Goal: Task Accomplishment & Management: Manage account settings

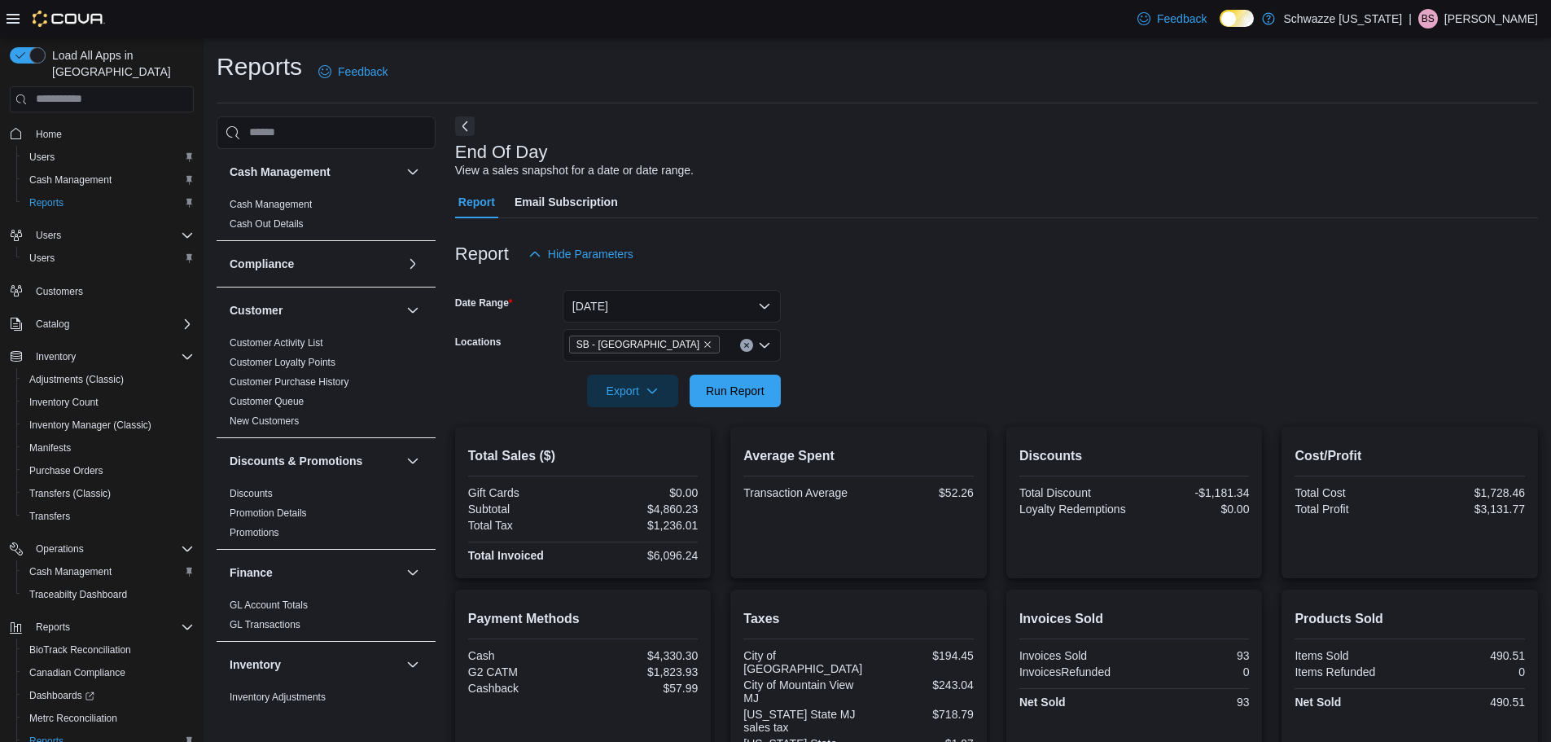
scroll to position [260, 0]
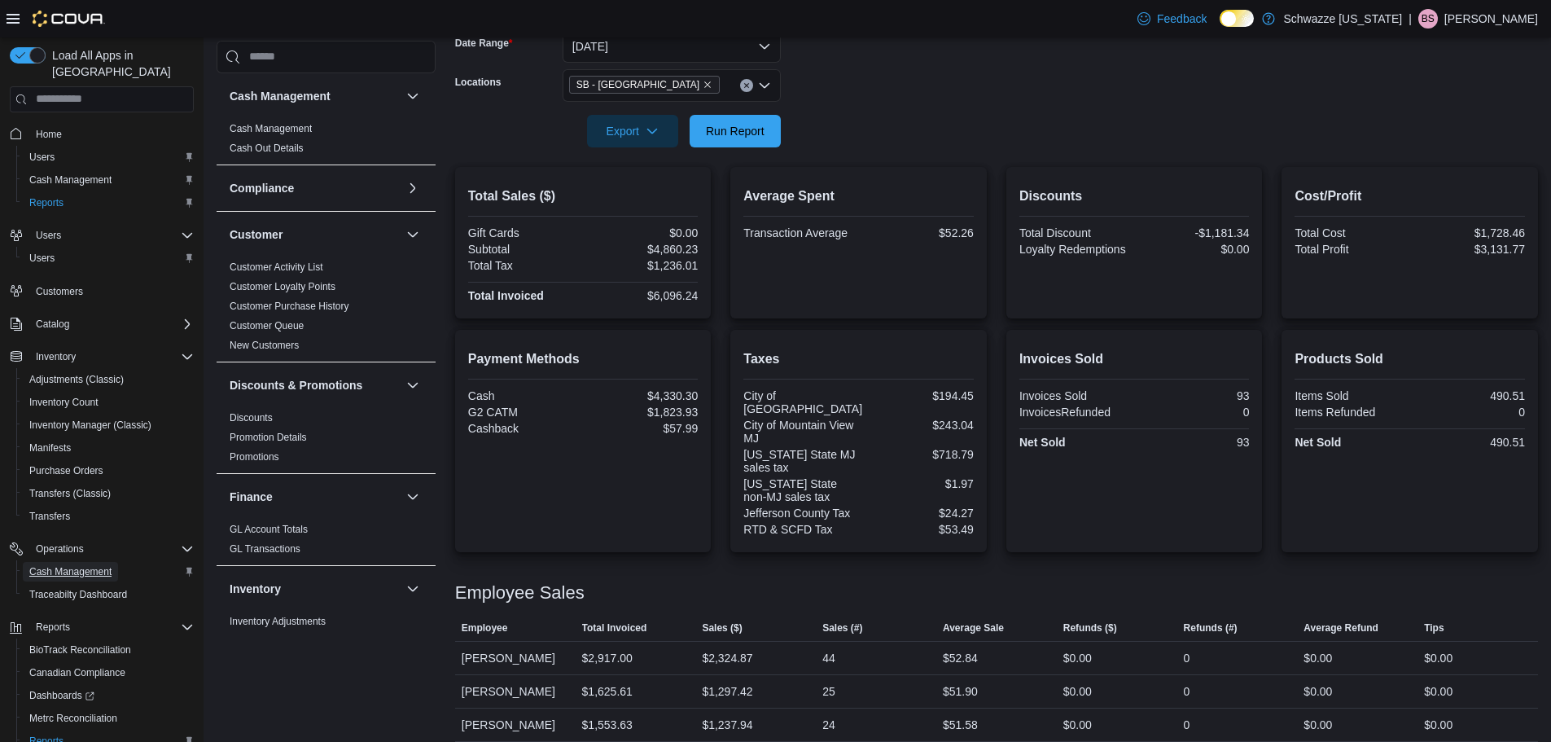
click at [37, 565] on span "Cash Management" at bounding box center [70, 571] width 82 height 13
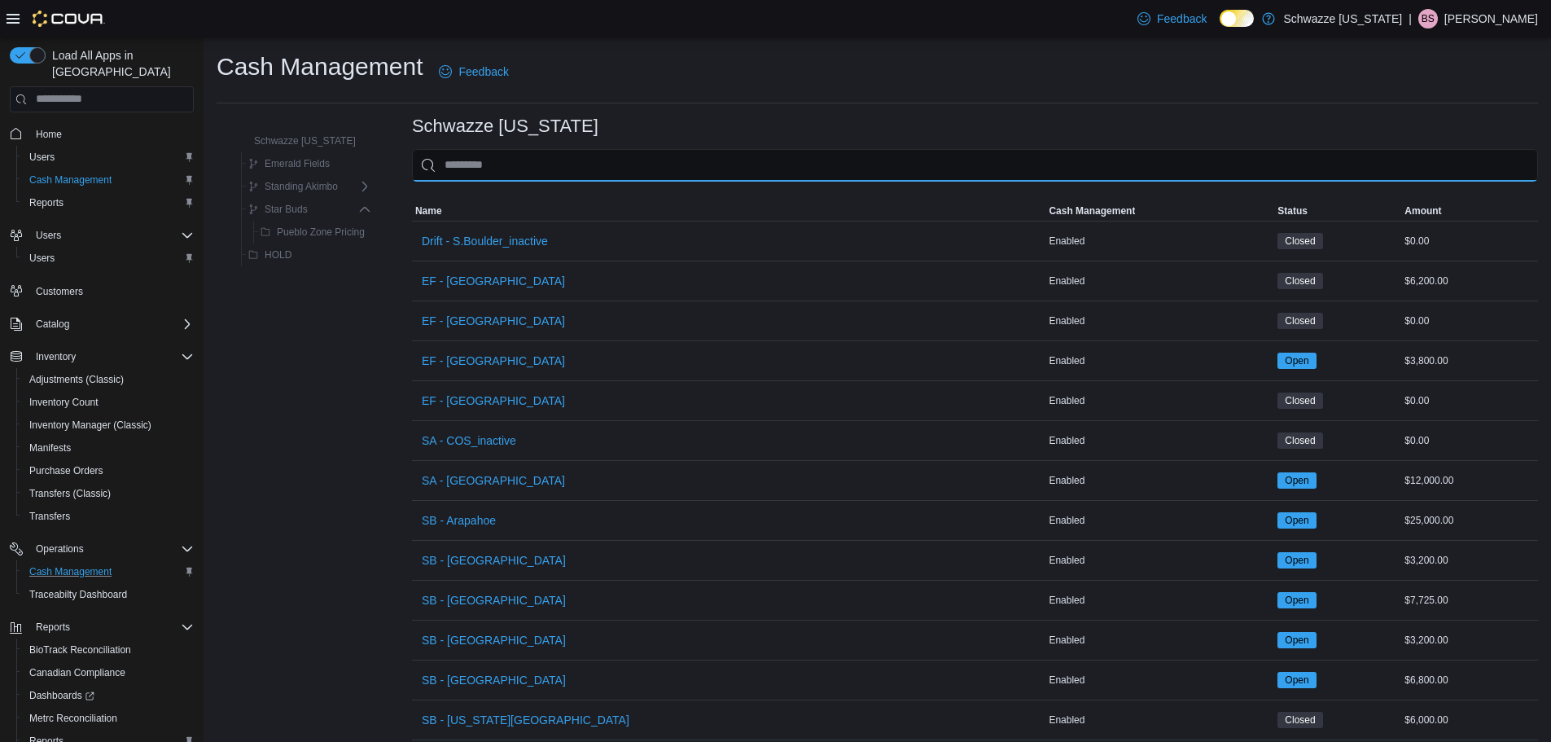
click at [554, 160] on input "This is a search bar. As you type, the results lower in the page will automatic…" at bounding box center [975, 165] width 1126 height 33
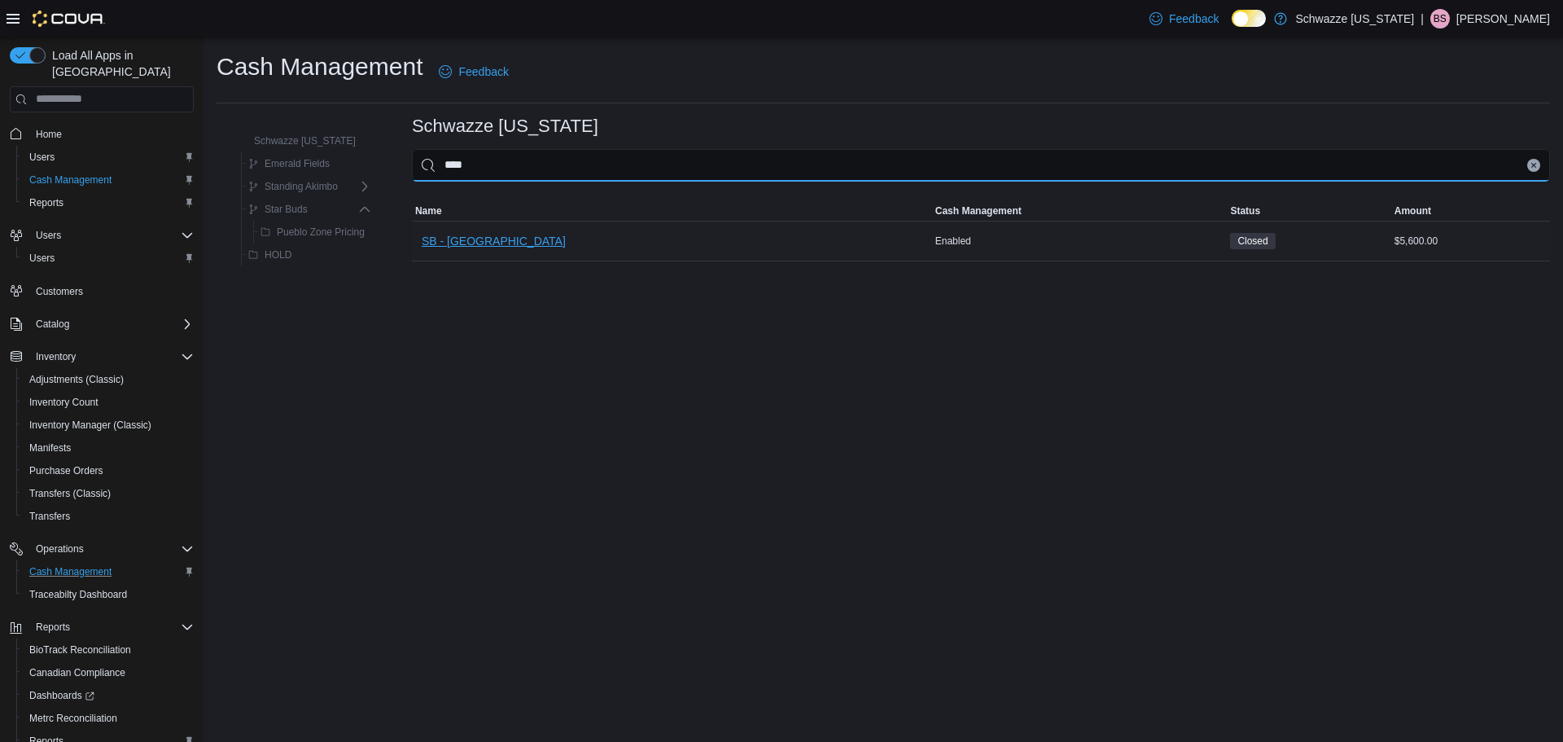
type input "****"
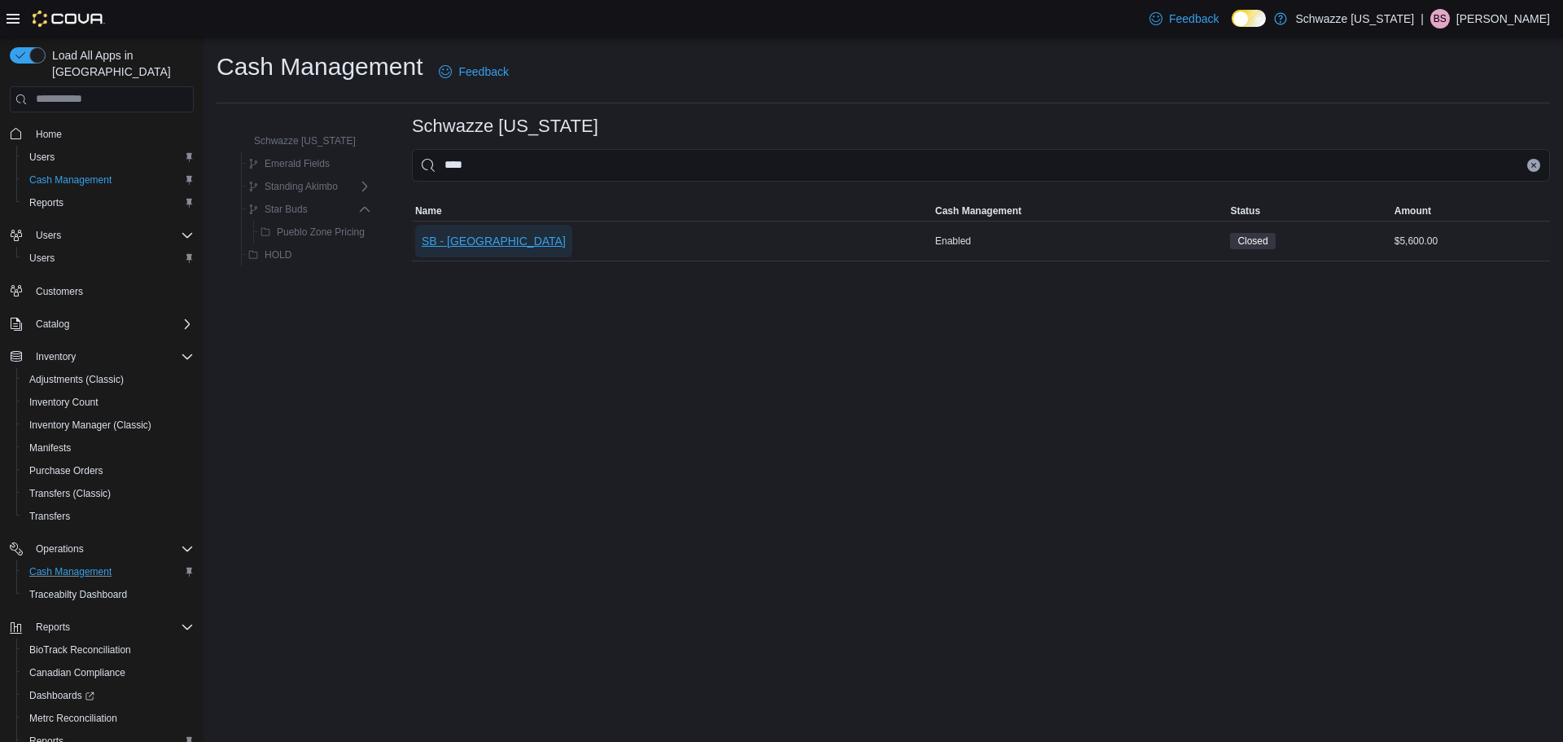
click at [440, 243] on span "SB - [GEOGRAPHIC_DATA]" at bounding box center [494, 241] width 144 height 16
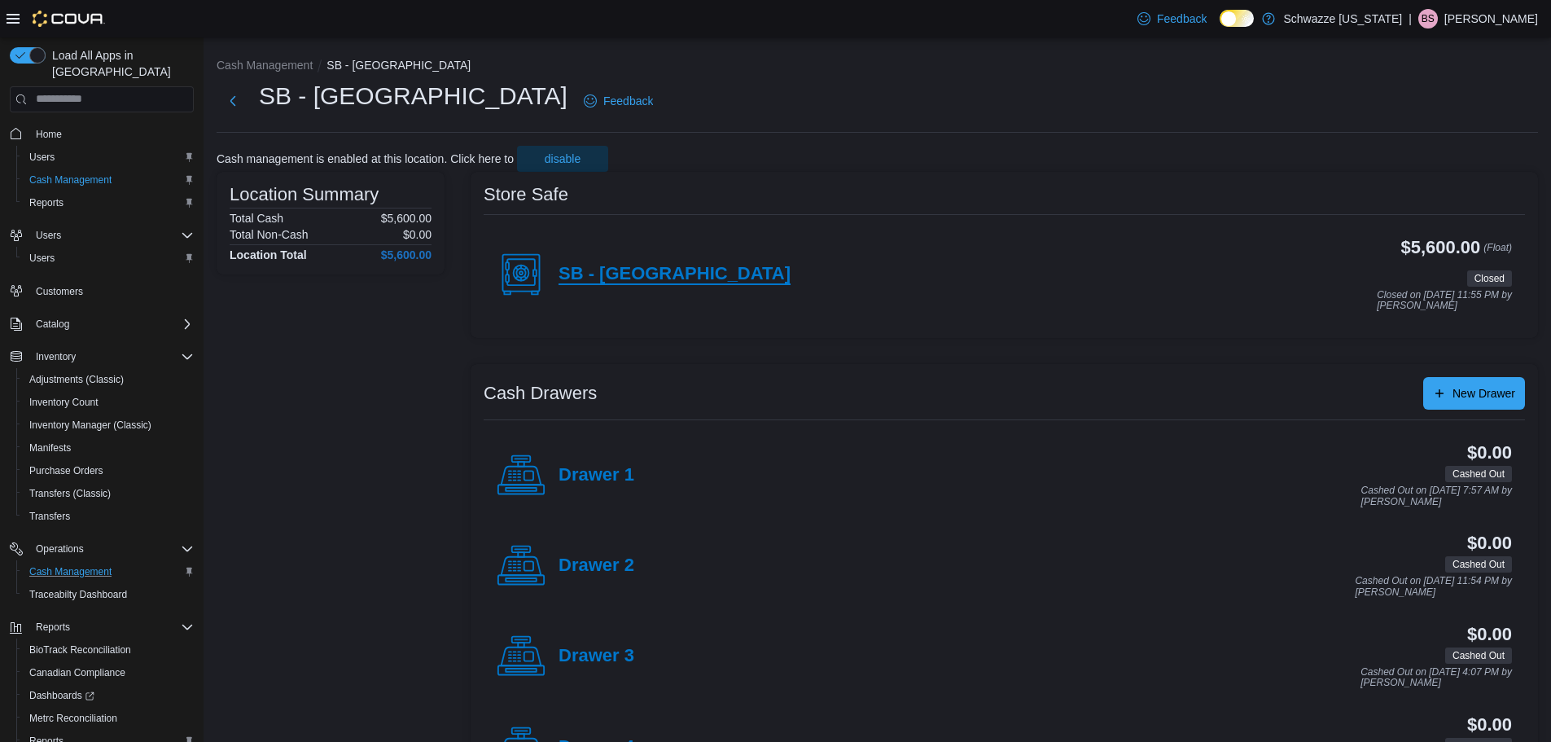
click at [594, 268] on h4 "SB - [GEOGRAPHIC_DATA]" at bounding box center [675, 274] width 232 height 21
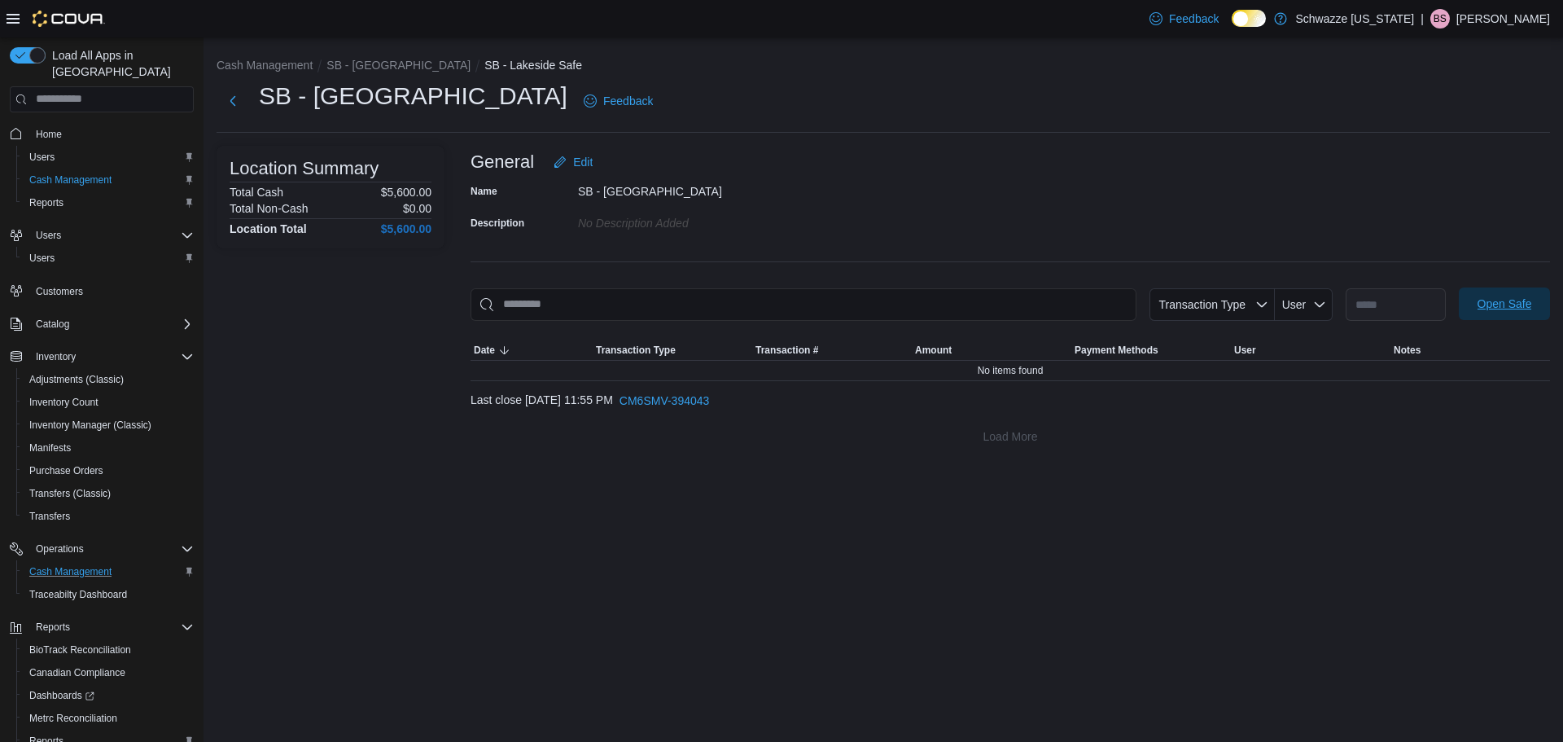
click at [1499, 311] on span "Open Safe" at bounding box center [1505, 304] width 55 height 16
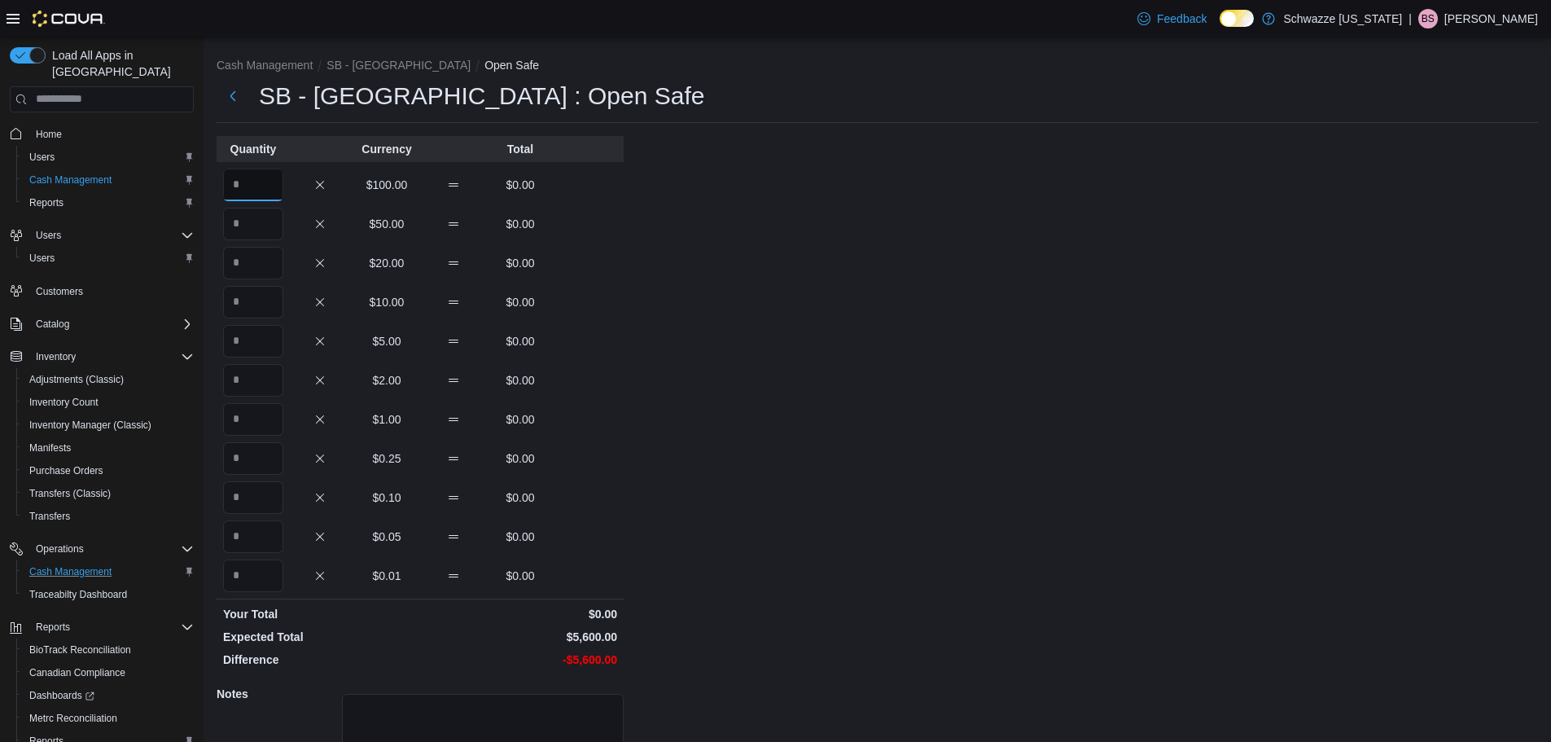
click at [243, 185] on input "Quantity" at bounding box center [253, 185] width 60 height 33
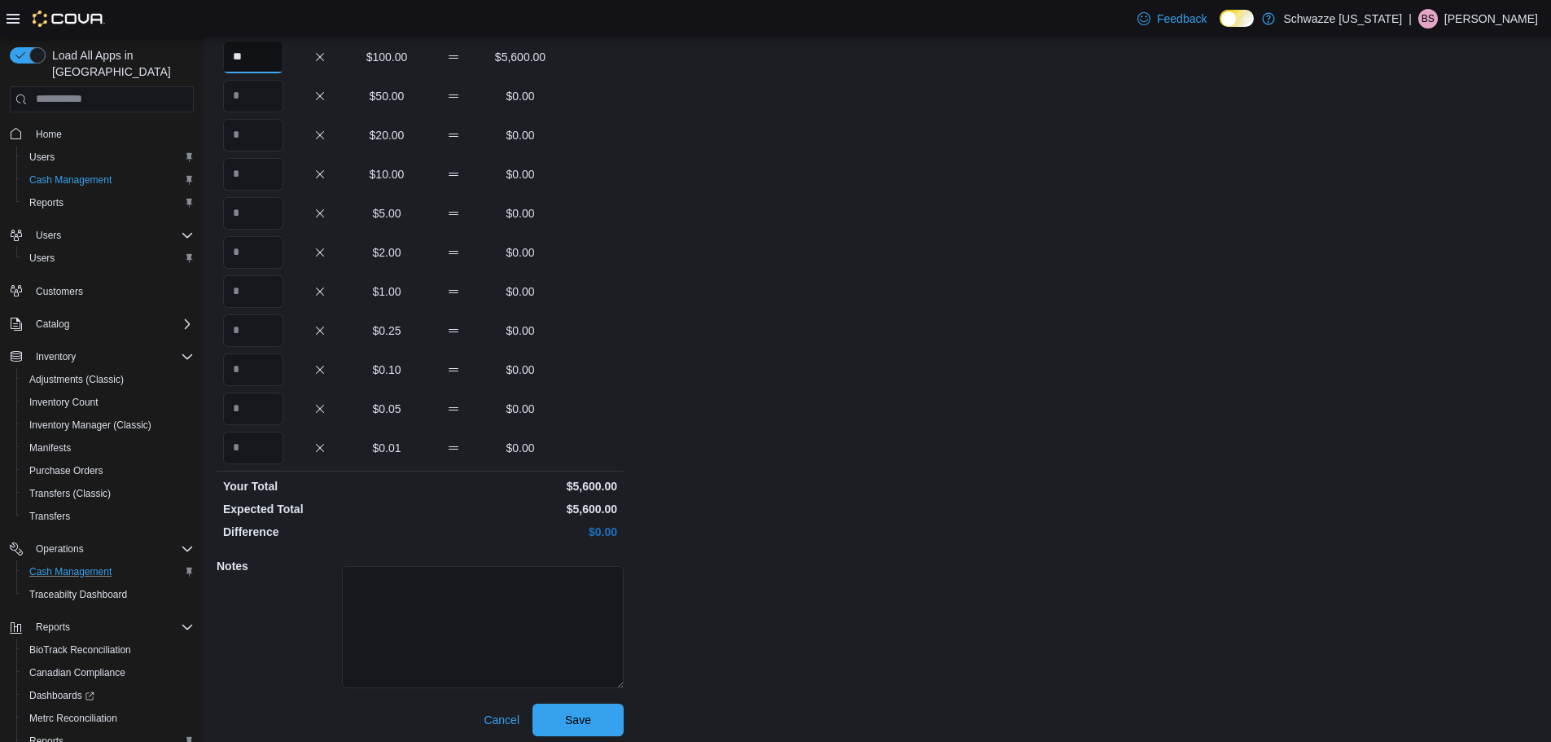
scroll to position [145, 0]
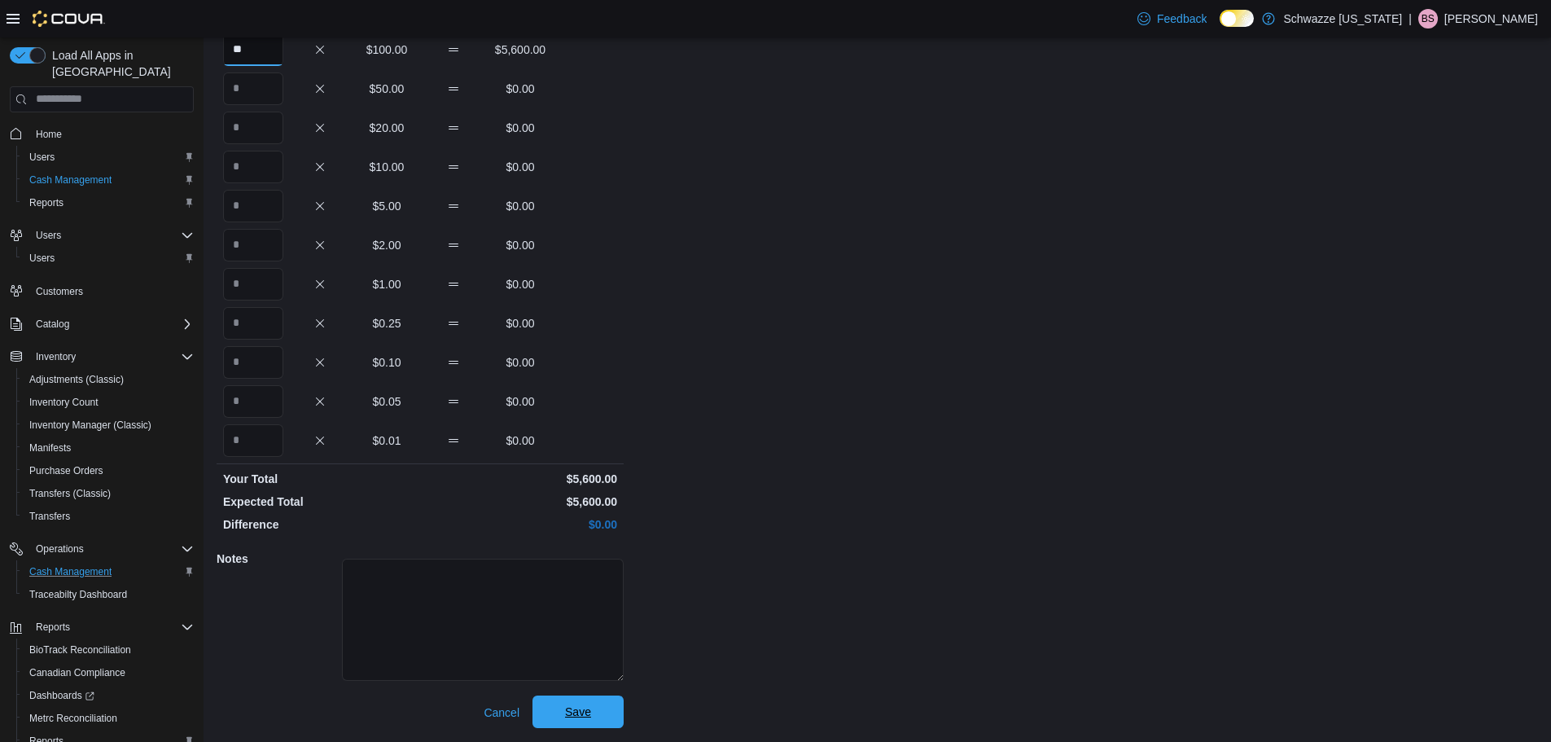
type input "**"
click at [573, 702] on span "Save" at bounding box center [578, 711] width 72 height 33
click at [579, 708] on span "Save" at bounding box center [578, 712] width 26 height 16
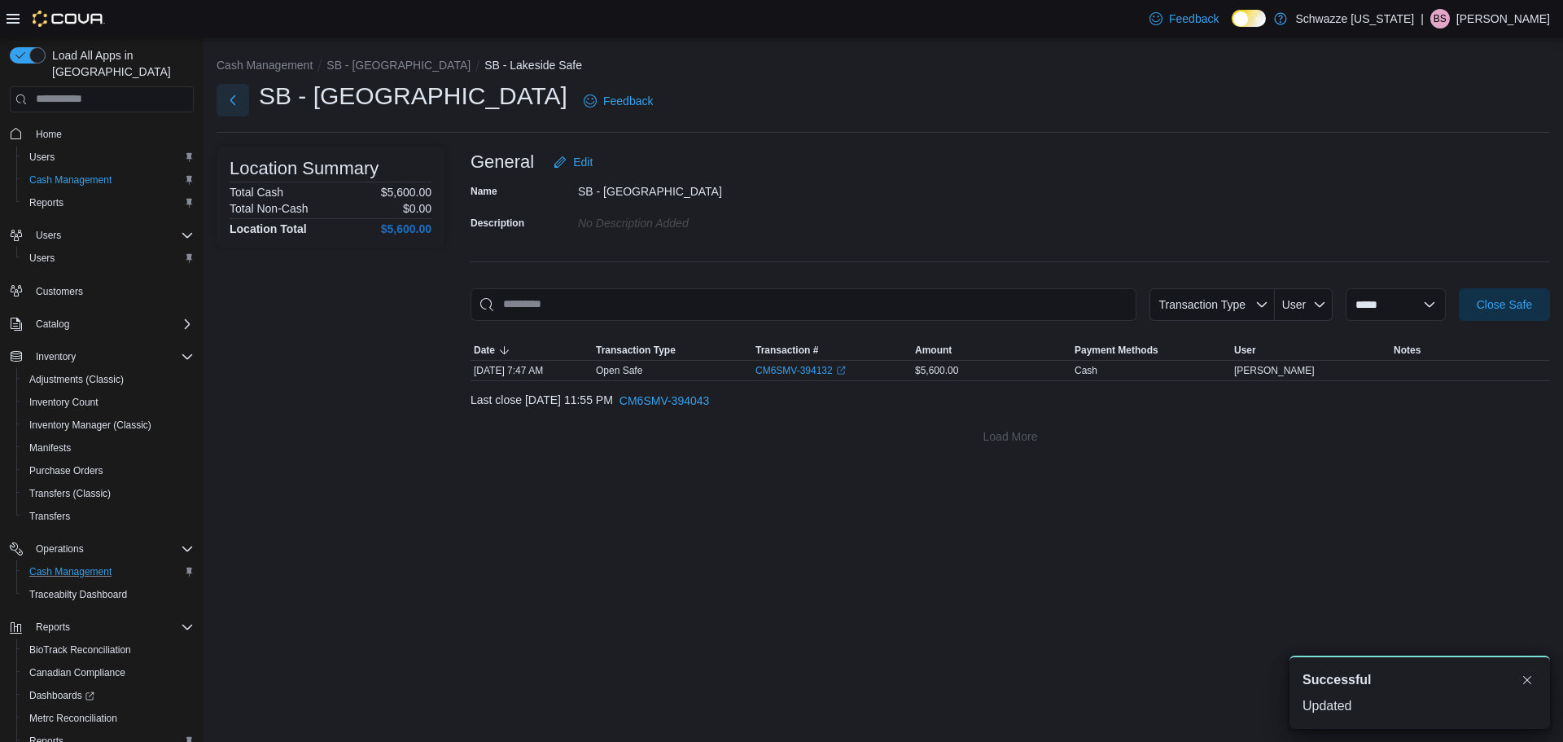
click at [229, 94] on button "Next" at bounding box center [233, 100] width 33 height 33
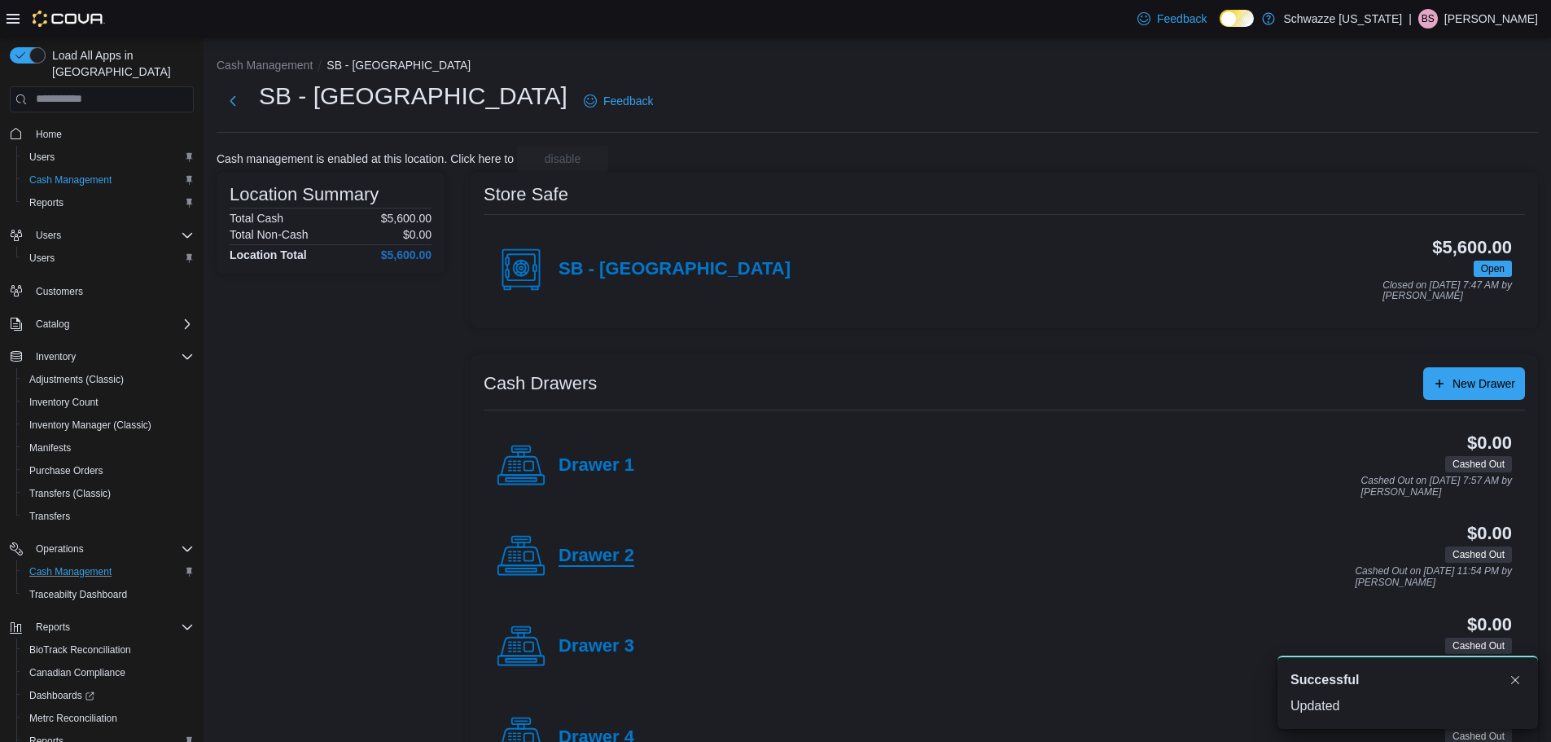
click at [580, 555] on h4 "Drawer 2" at bounding box center [597, 556] width 76 height 21
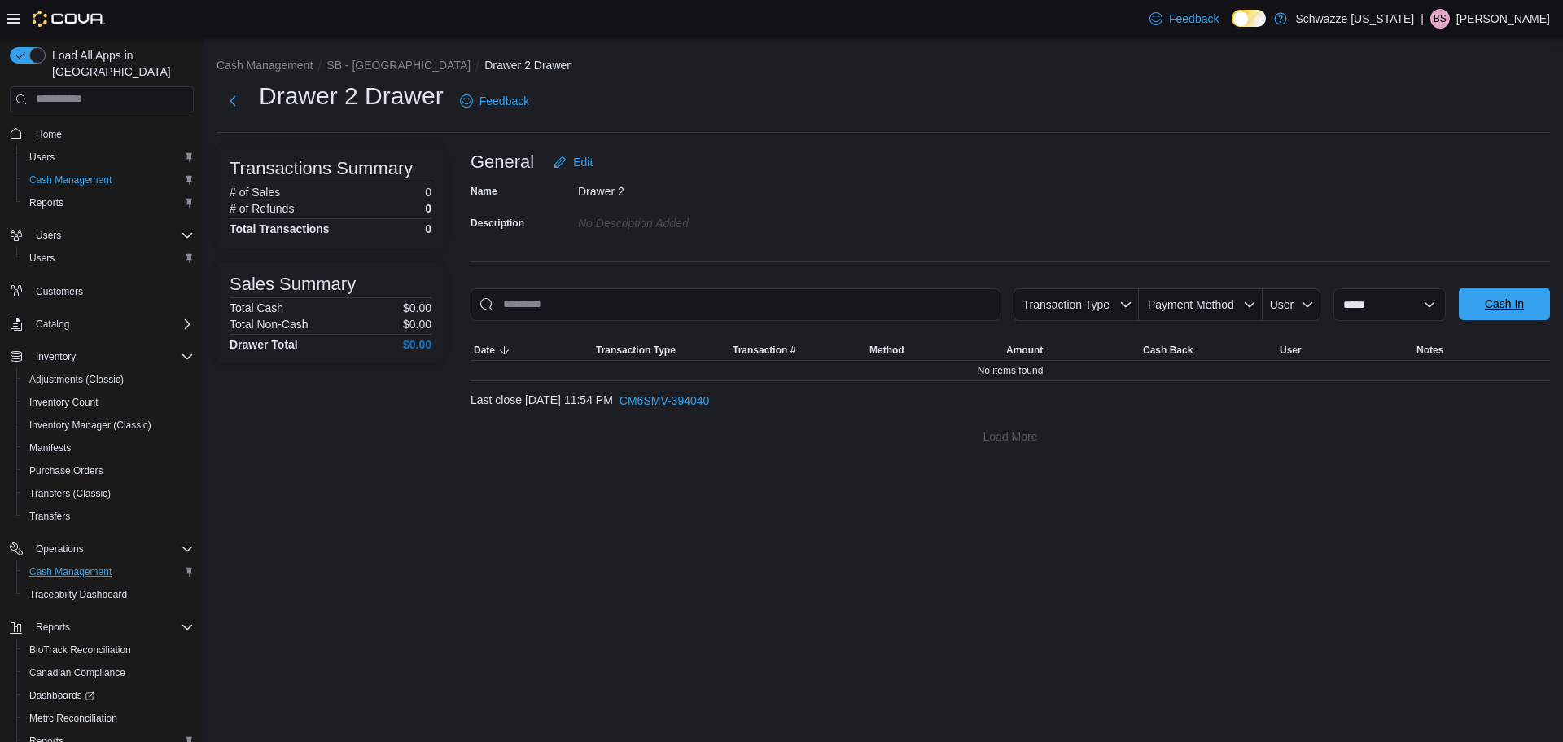
click at [1513, 310] on span "Cash In" at bounding box center [1504, 304] width 39 height 16
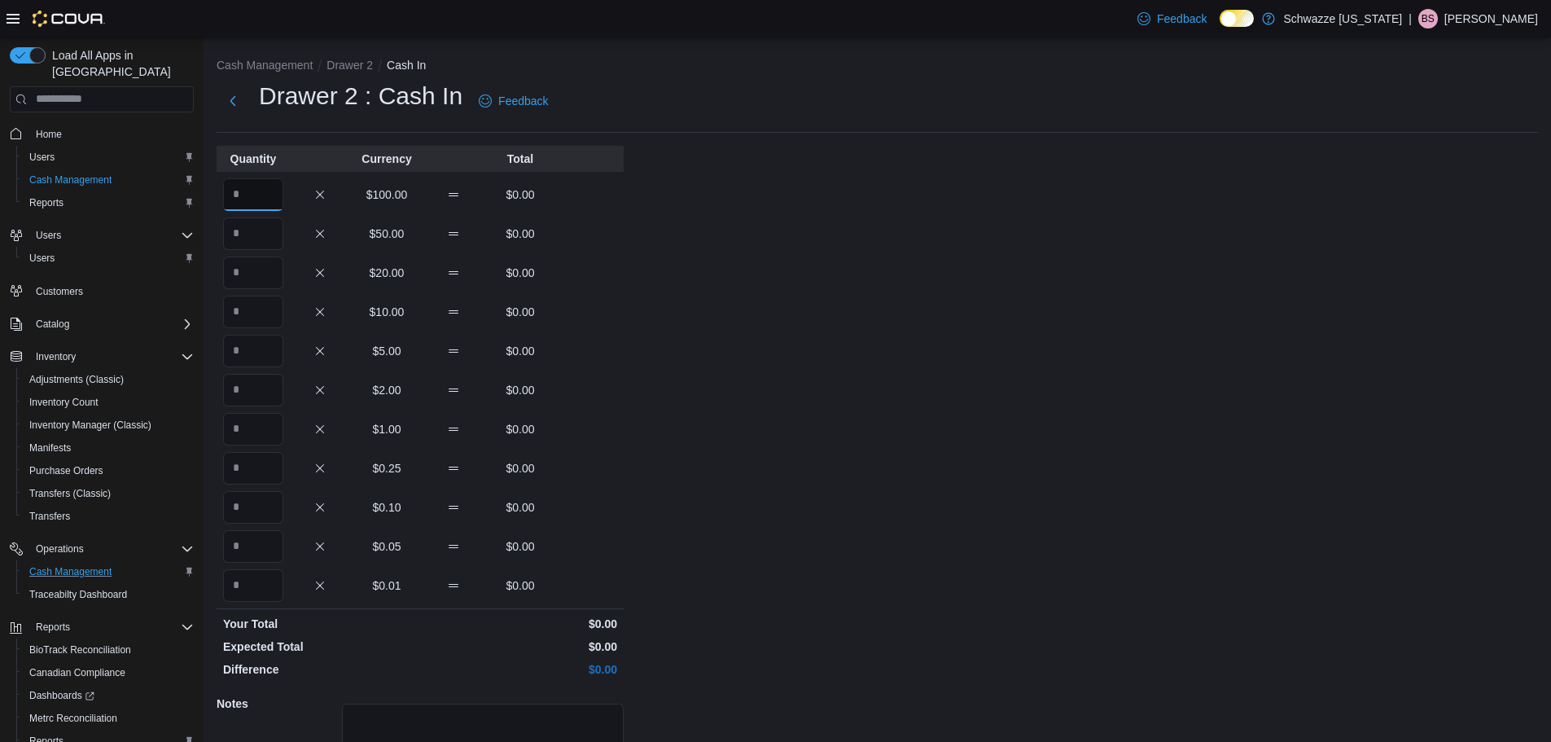
click at [250, 197] on input "Quantity" at bounding box center [253, 194] width 60 height 33
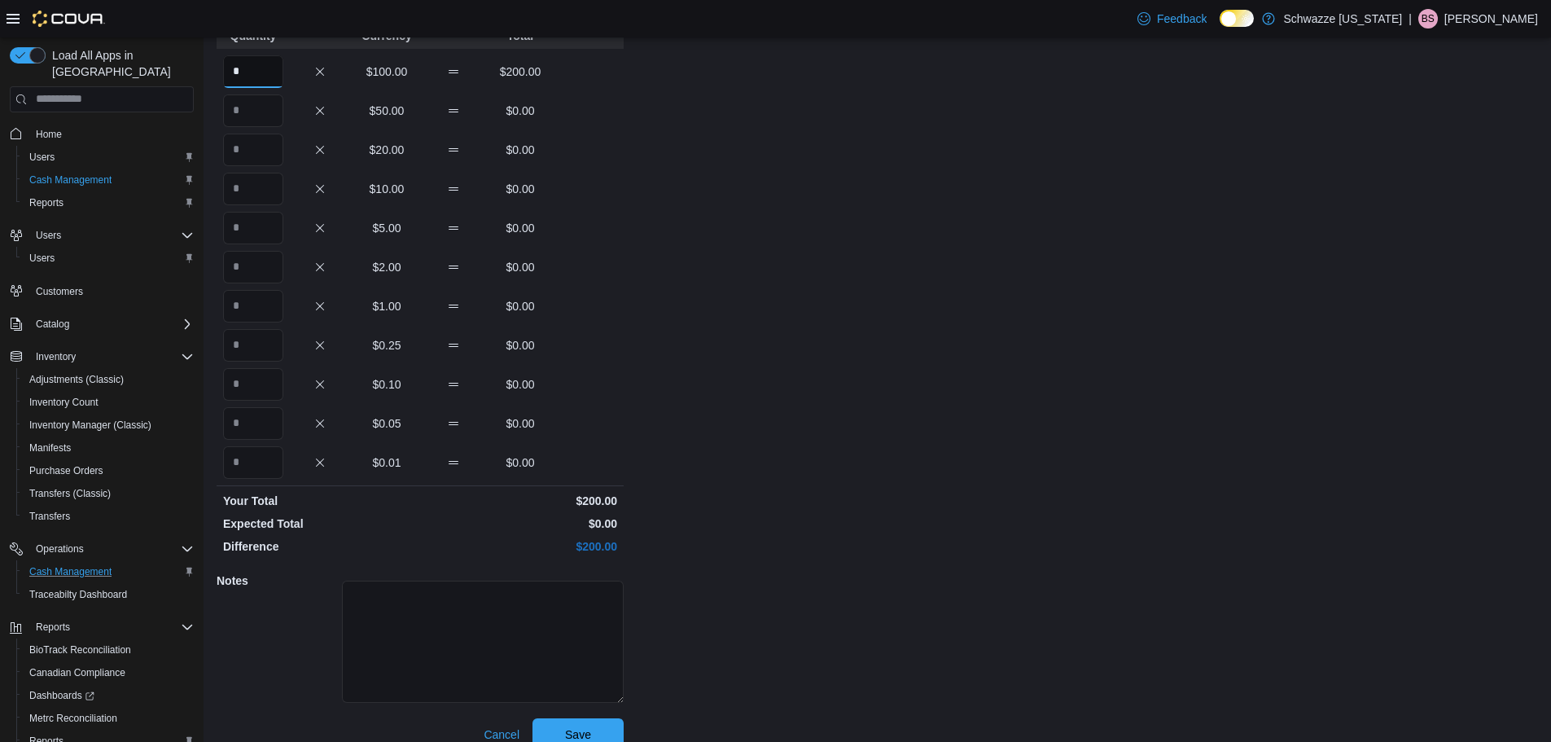
scroll to position [145, 0]
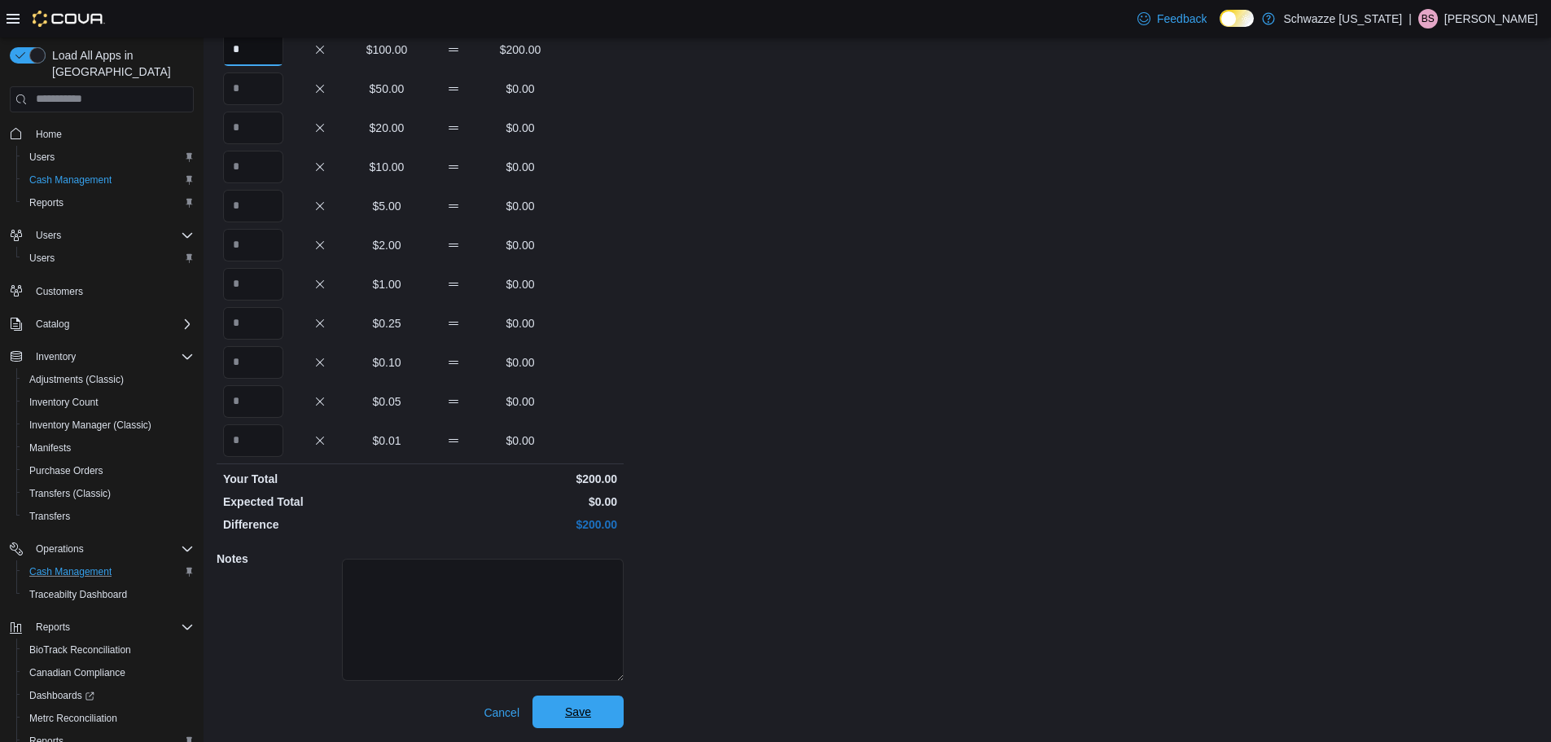
type input "*"
click at [590, 702] on span "Save" at bounding box center [578, 711] width 72 height 33
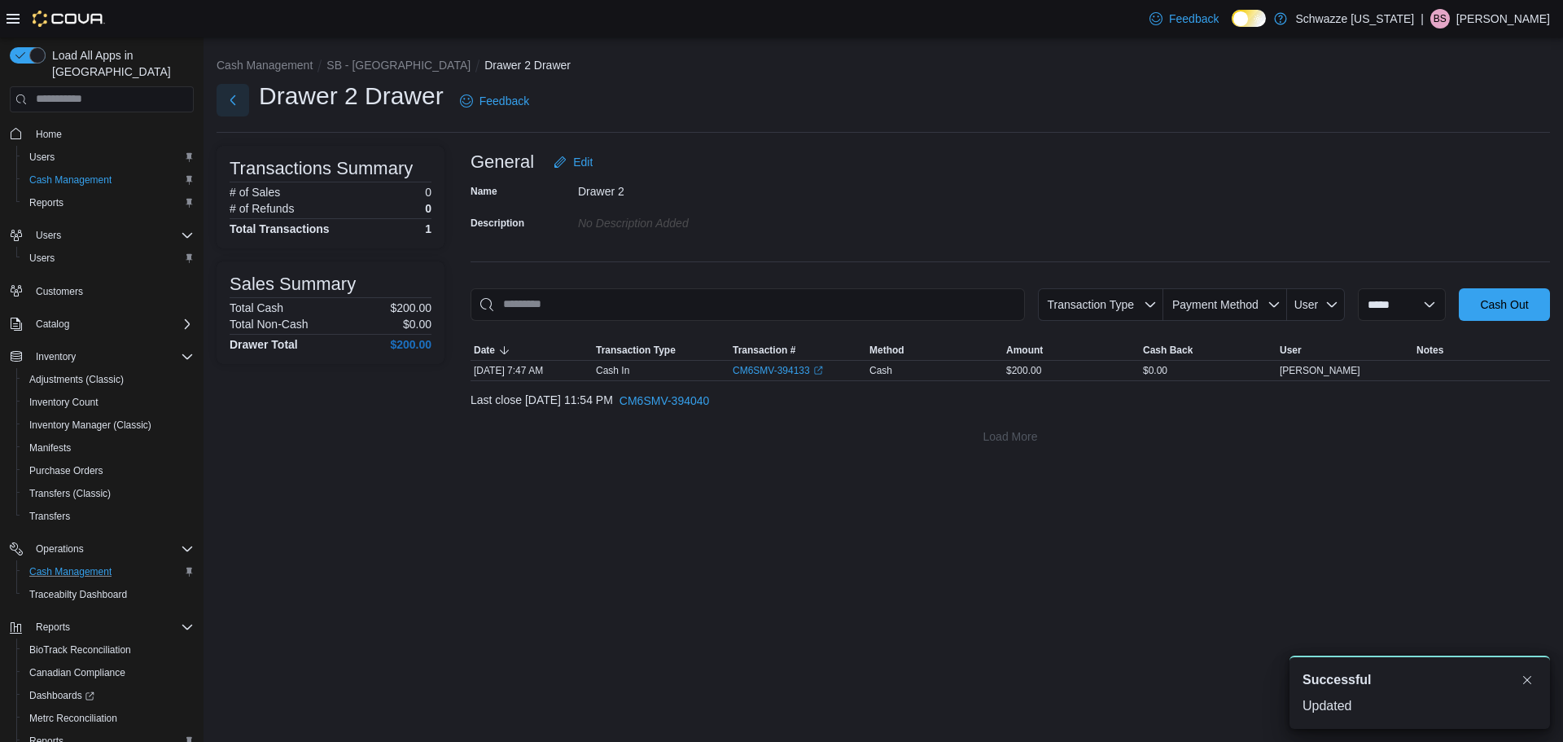
click at [235, 102] on button "Next" at bounding box center [233, 100] width 33 height 33
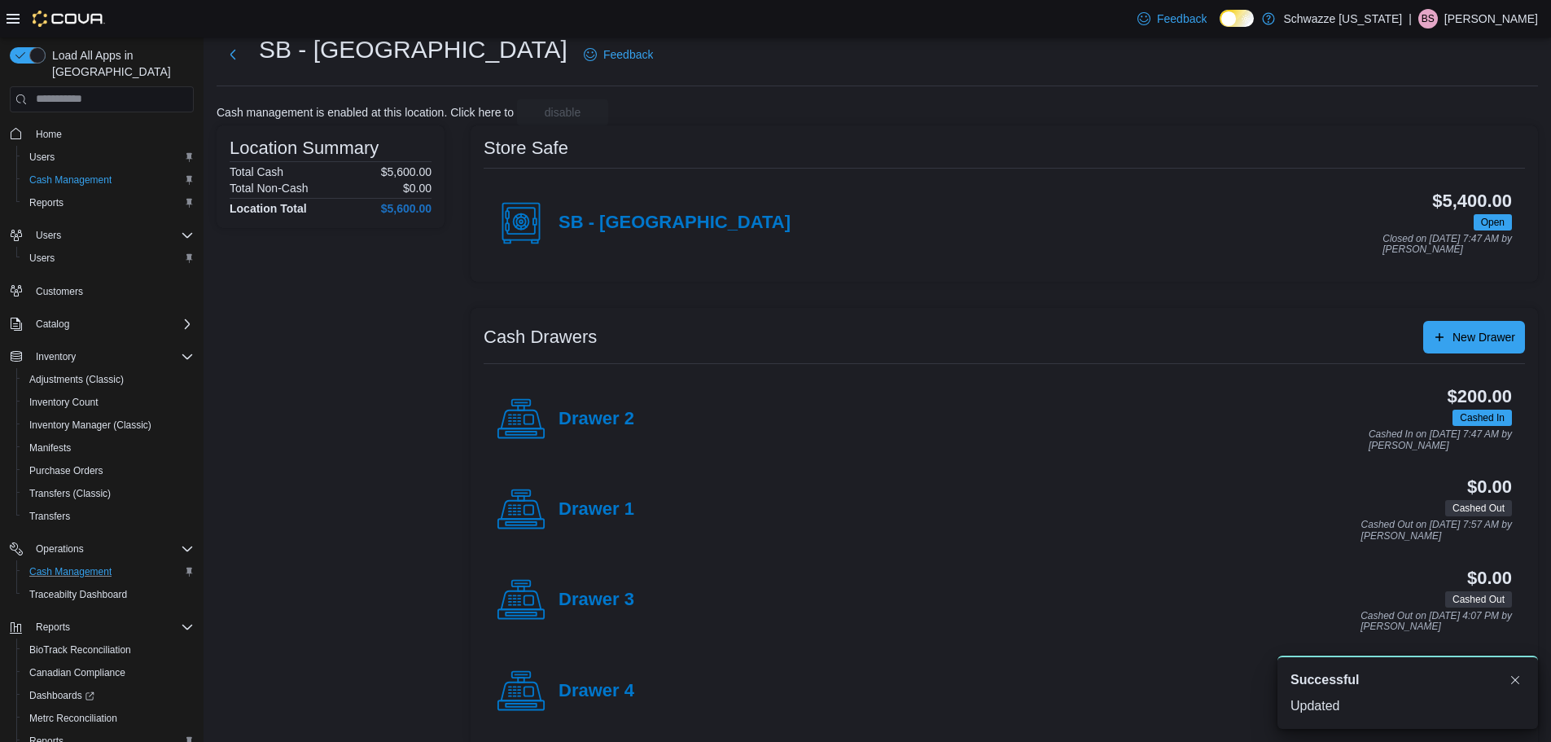
scroll to position [68, 0]
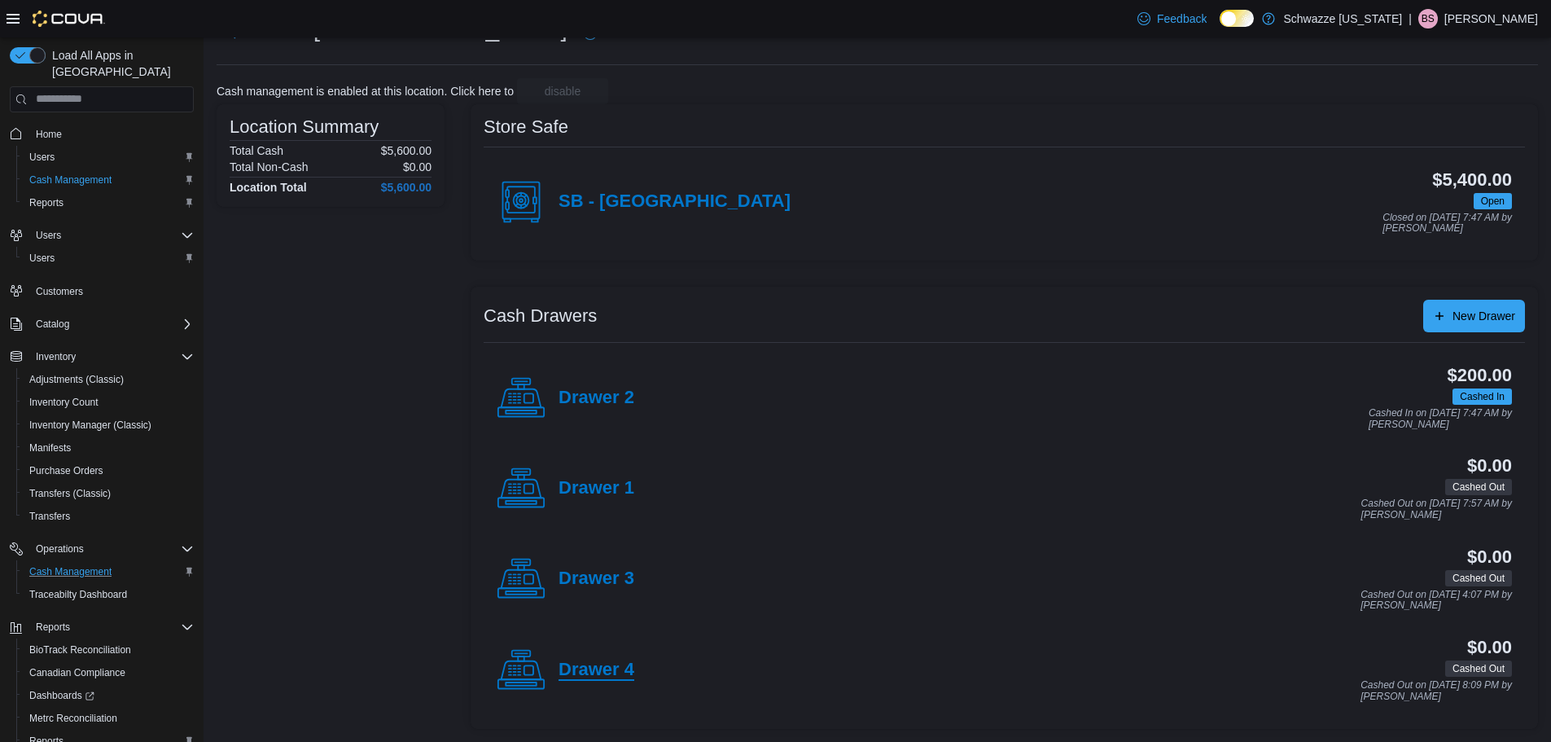
click at [608, 677] on h4 "Drawer 4" at bounding box center [597, 670] width 76 height 21
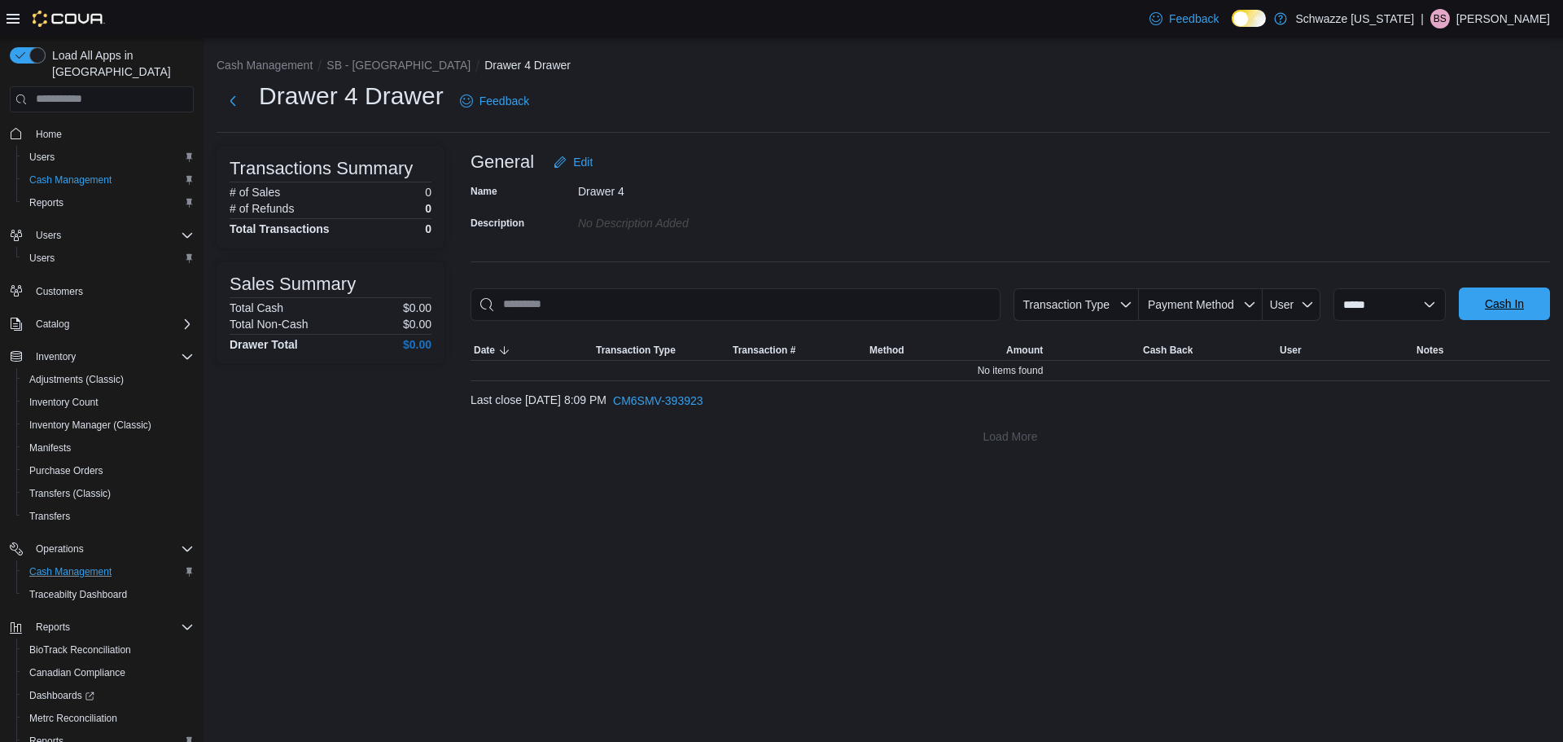
click at [1539, 309] on span "Cash In" at bounding box center [1505, 303] width 72 height 33
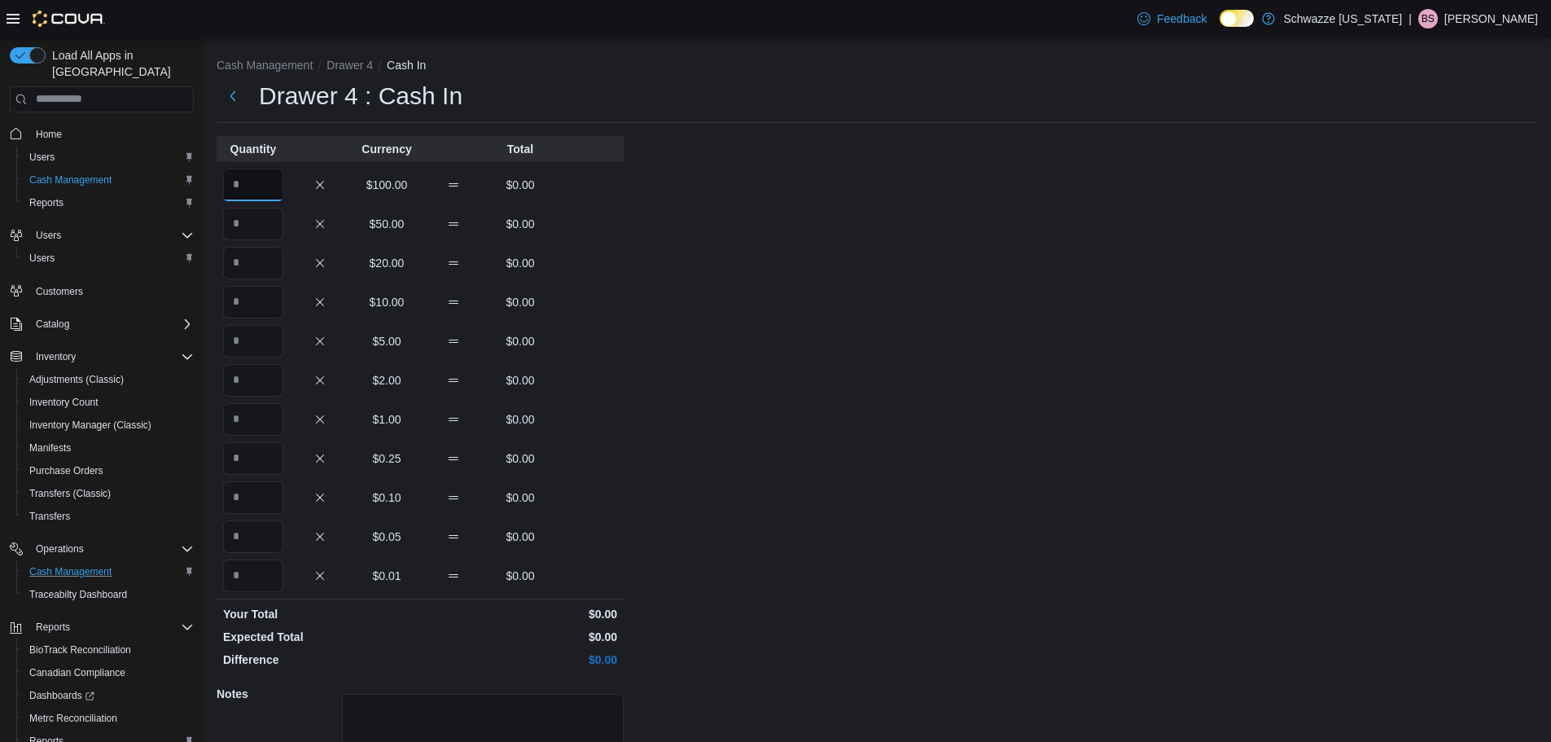
click at [242, 194] on input "Quantity" at bounding box center [253, 185] width 60 height 33
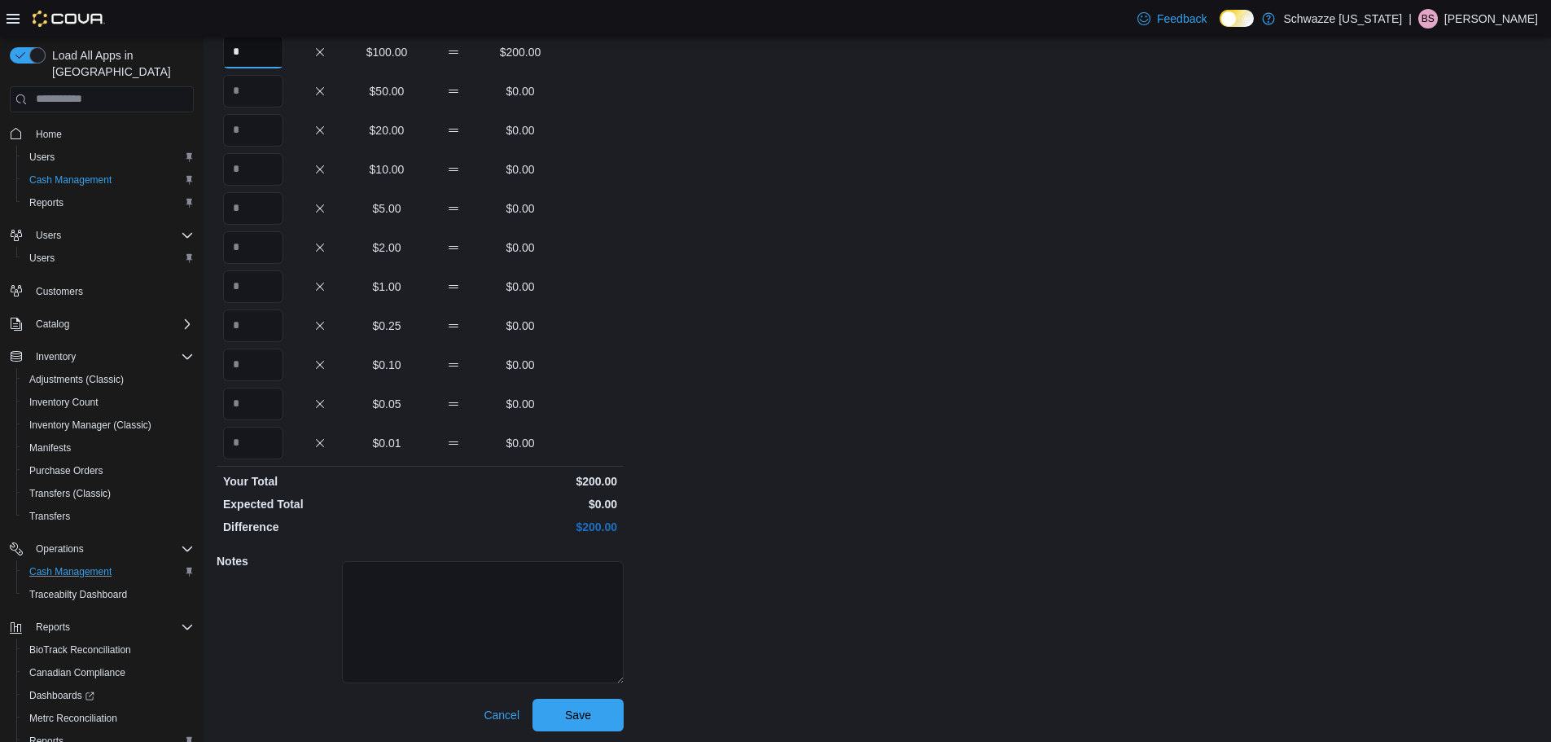
scroll to position [145, 0]
type input "*"
click at [568, 712] on span "Save" at bounding box center [578, 712] width 26 height 16
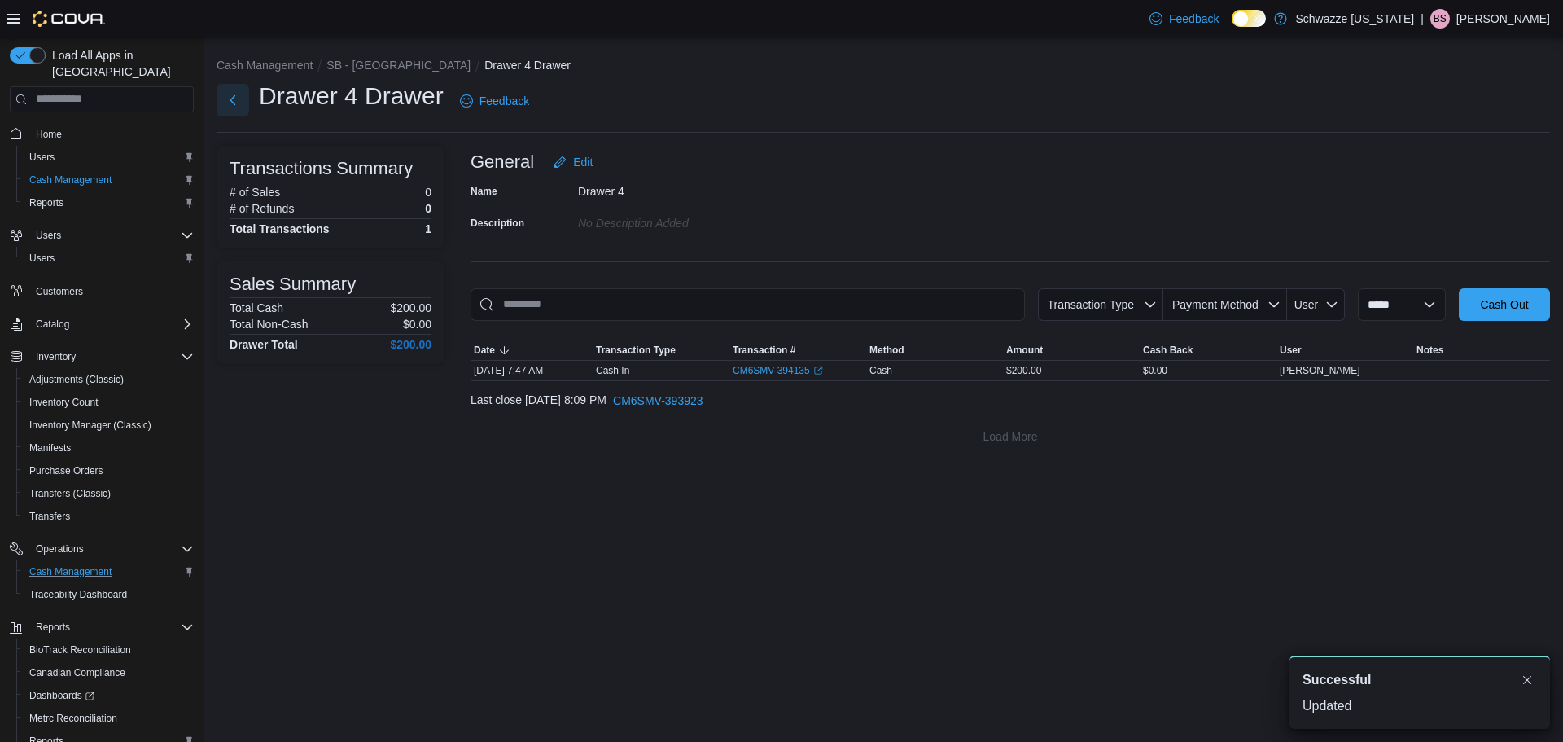
click at [234, 109] on button "Next" at bounding box center [233, 100] width 33 height 33
